Goal: Task Accomplishment & Management: Use online tool/utility

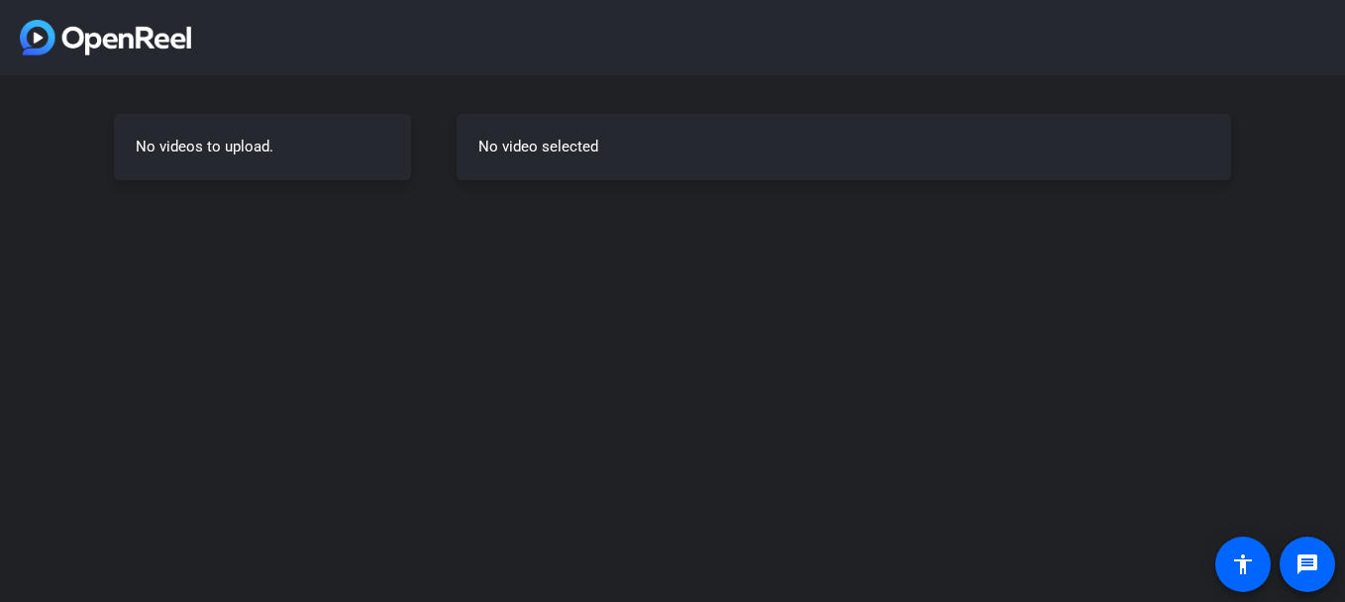
click at [283, 158] on div "No videos to upload." at bounding box center [262, 147] width 297 height 66
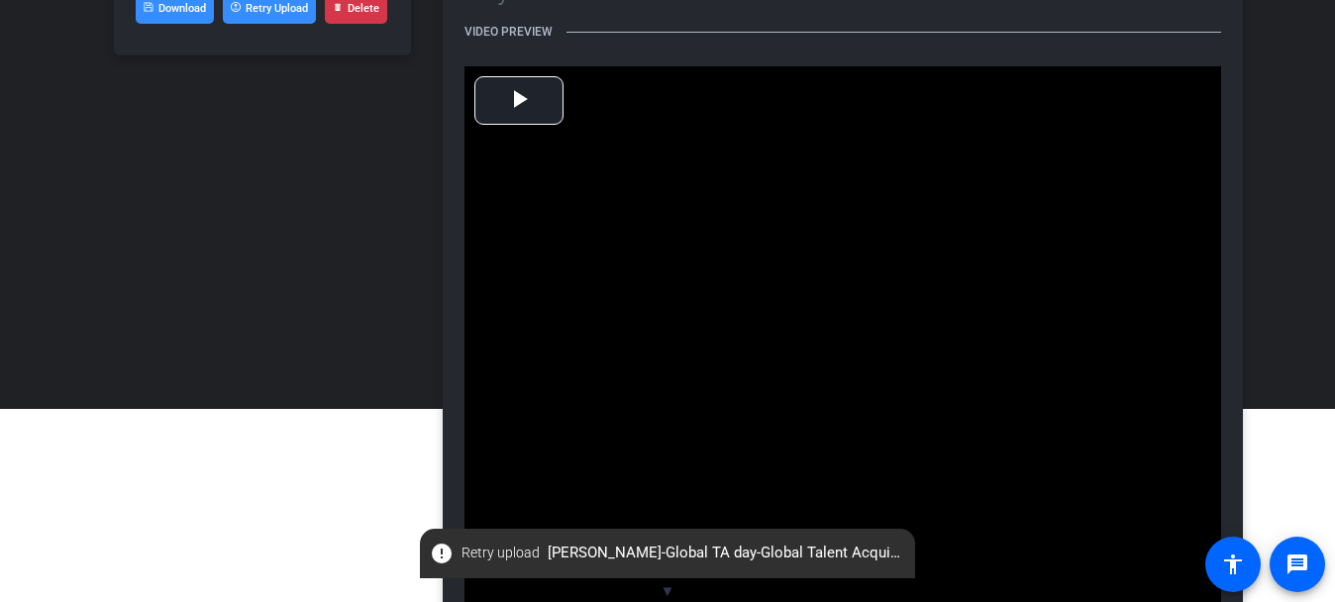
scroll to position [198, 0]
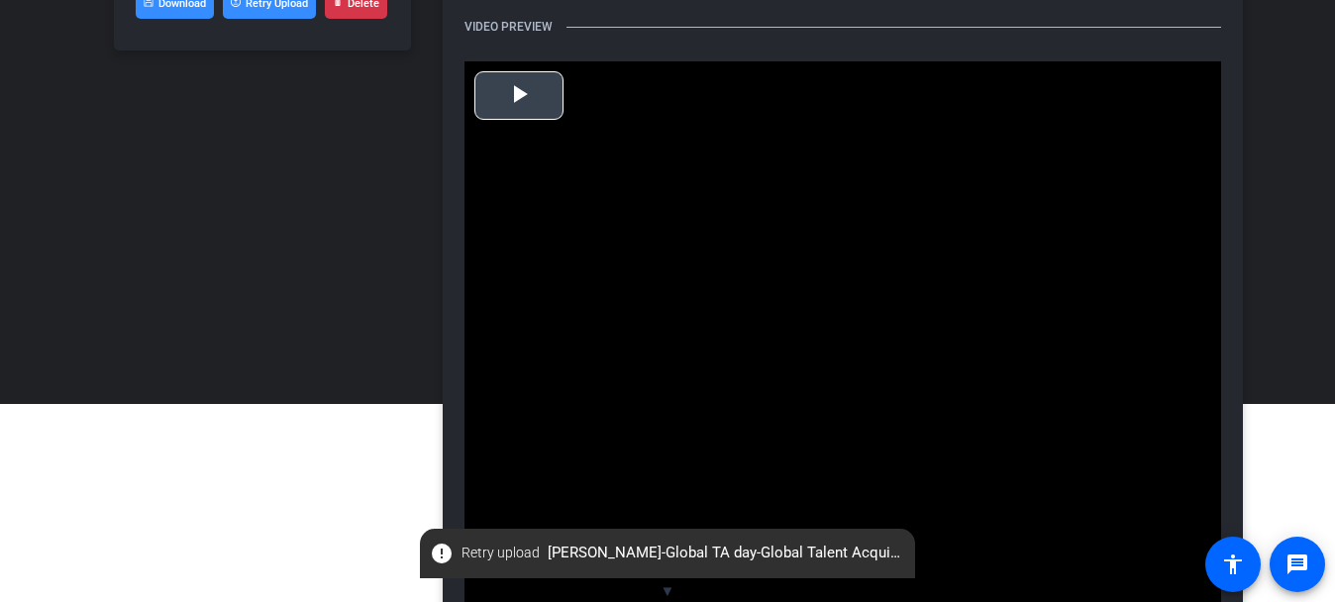
click at [741, 385] on video "Video Player" at bounding box center [843, 345] width 757 height 568
click at [281, 8] on button "Retry Upload" at bounding box center [269, 4] width 93 height 30
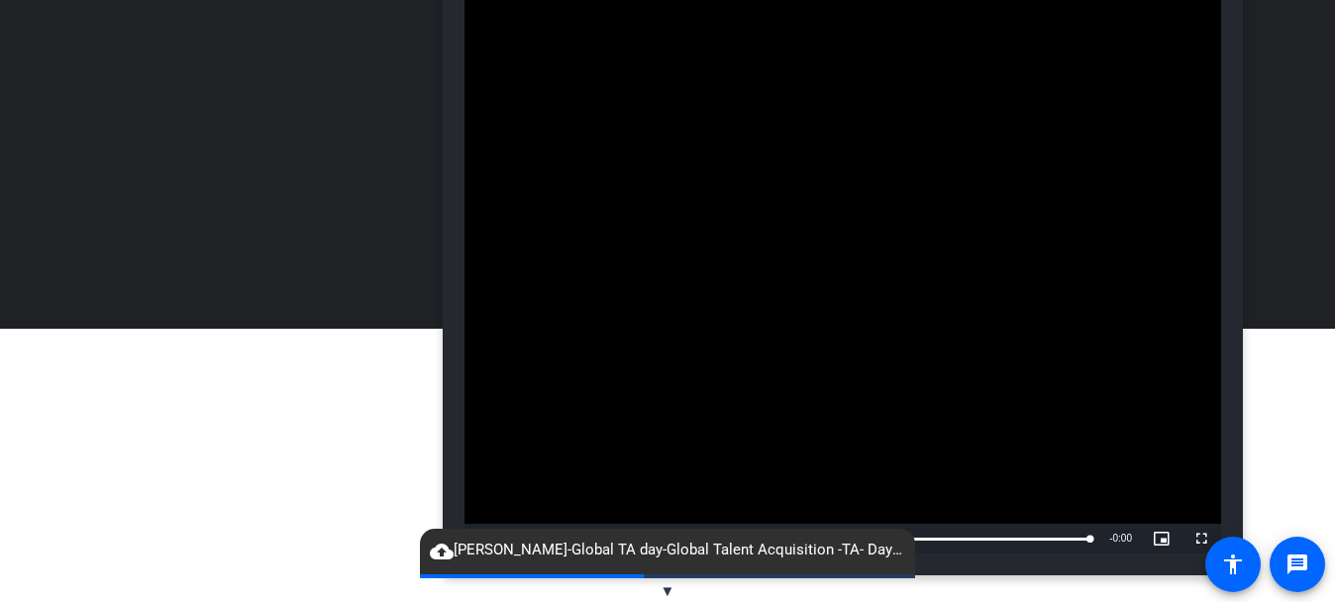
scroll to position [274, 0]
click at [1300, 569] on mat-icon "message" at bounding box center [1298, 565] width 24 height 24
click at [284, 530] on div "Rajith Bhargavan-Global TA day-Global Talent Acquisition -TA- Day-1755519014237…" at bounding box center [262, 207] width 297 height 735
